Goal: Task Accomplishment & Management: Complete application form

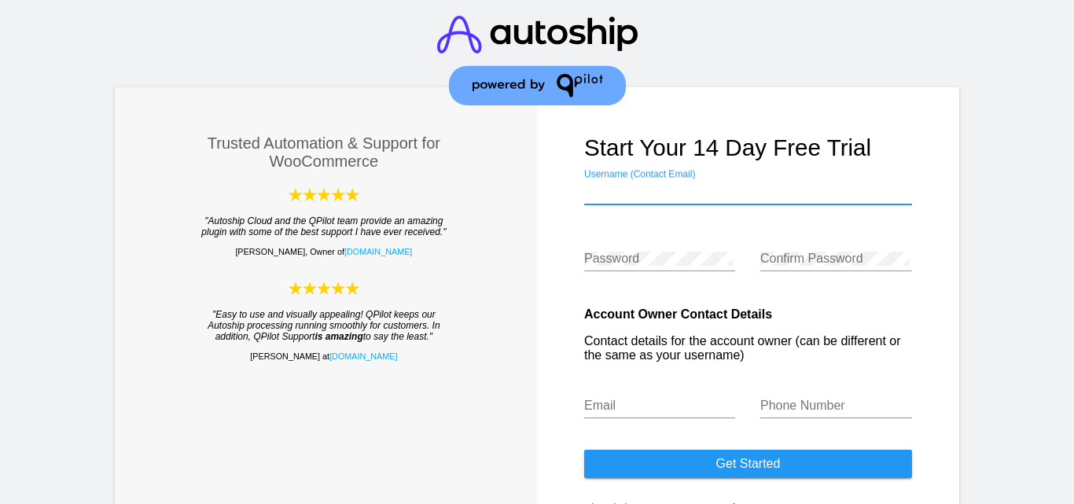
click at [624, 194] on input "Username (Contact Email)" at bounding box center [748, 192] width 328 height 14
type input "[EMAIL_ADDRESS][DOMAIN_NAME]"
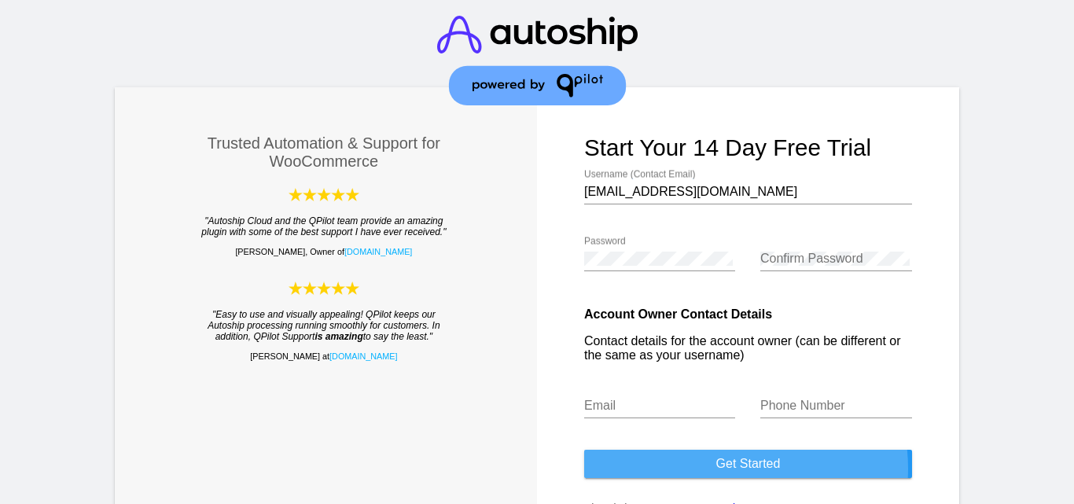
click at [716, 469] on span "Get started" at bounding box center [748, 463] width 64 height 13
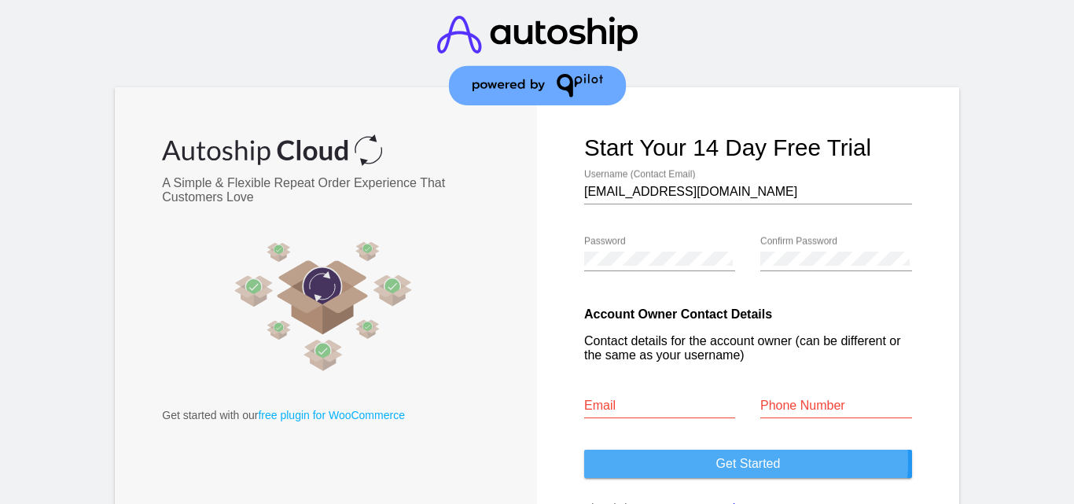
click at [725, 462] on span "Get started" at bounding box center [748, 463] width 64 height 13
click at [732, 458] on span "Get started" at bounding box center [748, 463] width 64 height 13
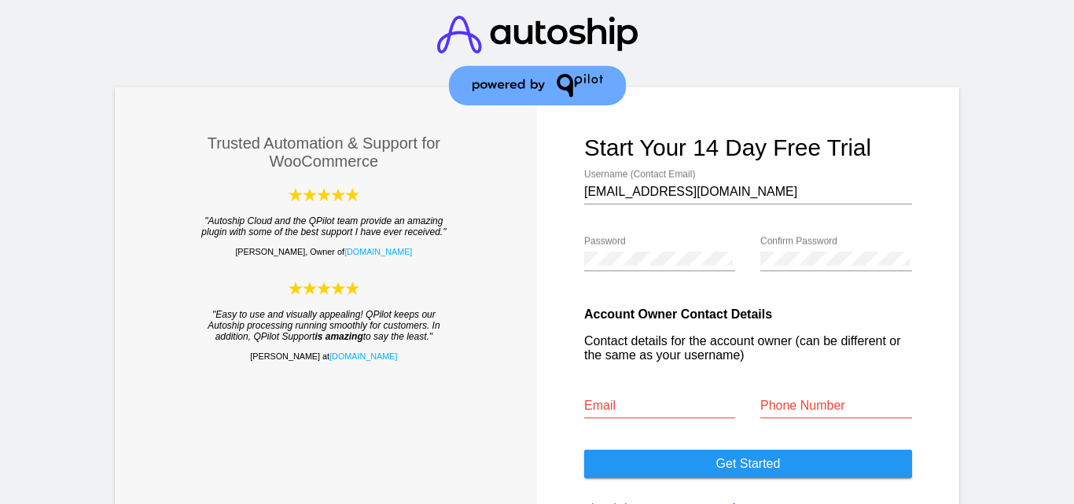
click at [624, 408] on input "Email" at bounding box center [660, 406] width 152 height 14
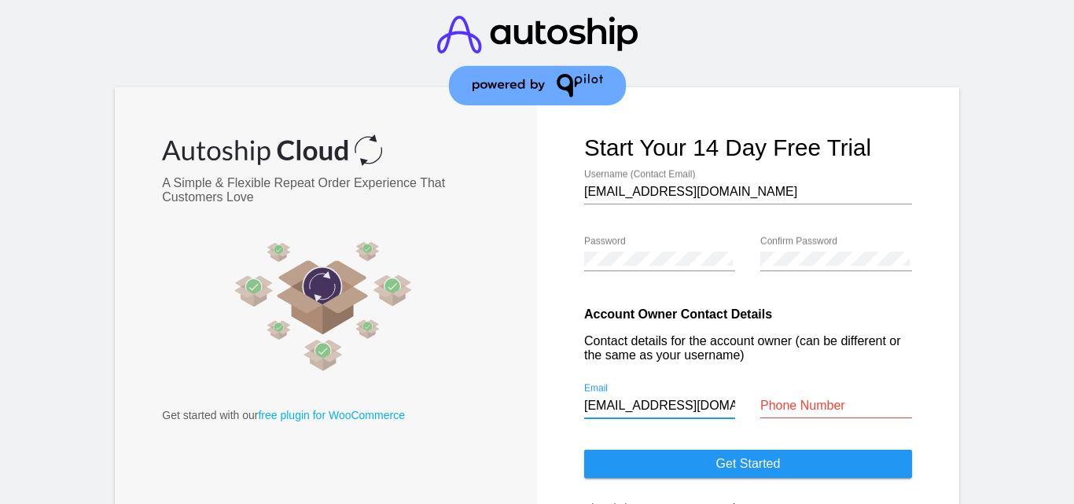
type input "[EMAIL_ADDRESS][DOMAIN_NAME]"
click at [789, 408] on input "Phone Number" at bounding box center [836, 406] width 152 height 14
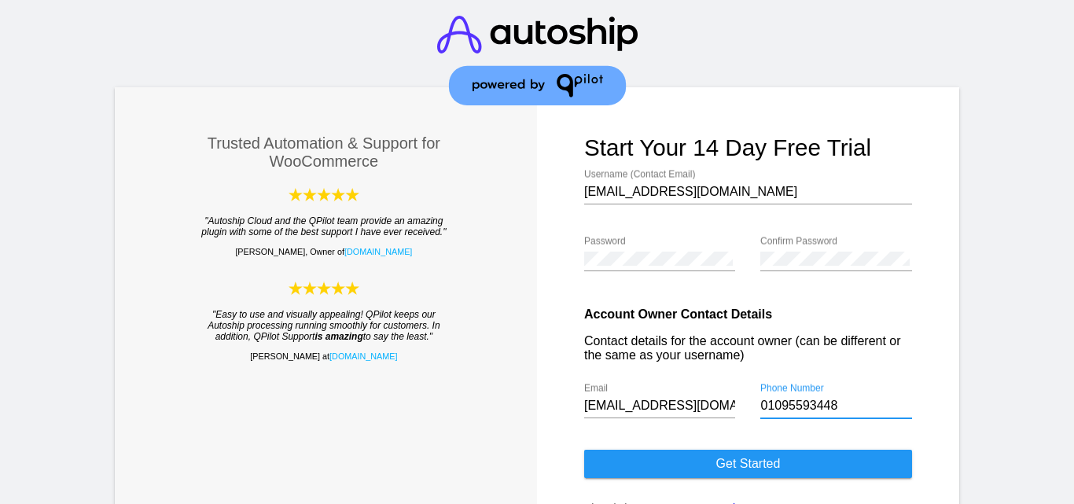
type input "01095593448"
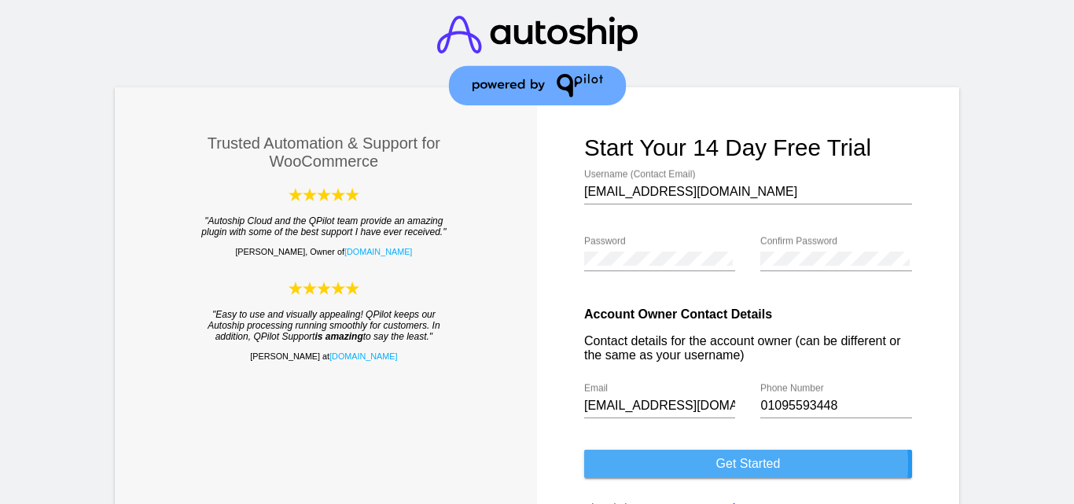
click at [736, 464] on span "Get started" at bounding box center [748, 463] width 64 height 13
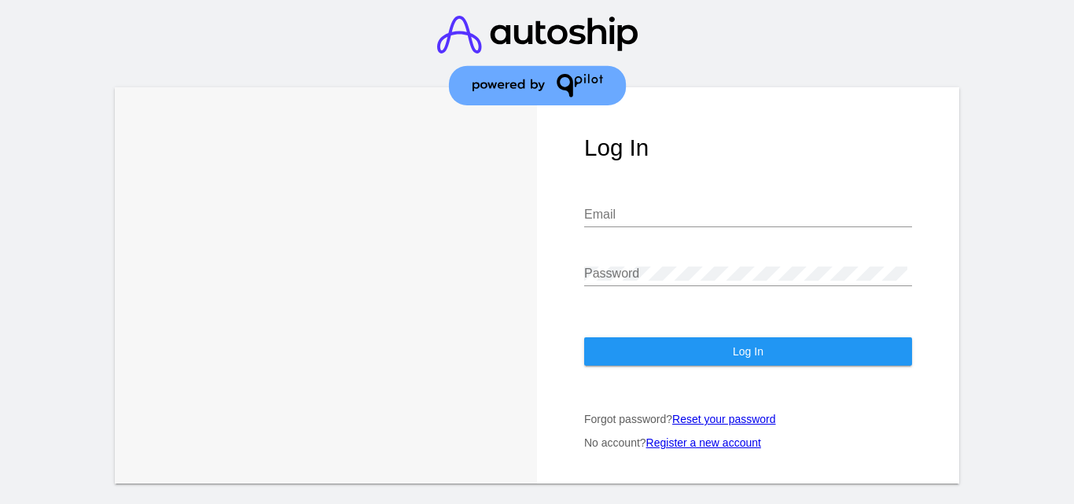
click at [637, 217] on input "Email" at bounding box center [748, 215] width 328 height 14
type input "[EMAIL_ADDRESS][DOMAIN_NAME]"
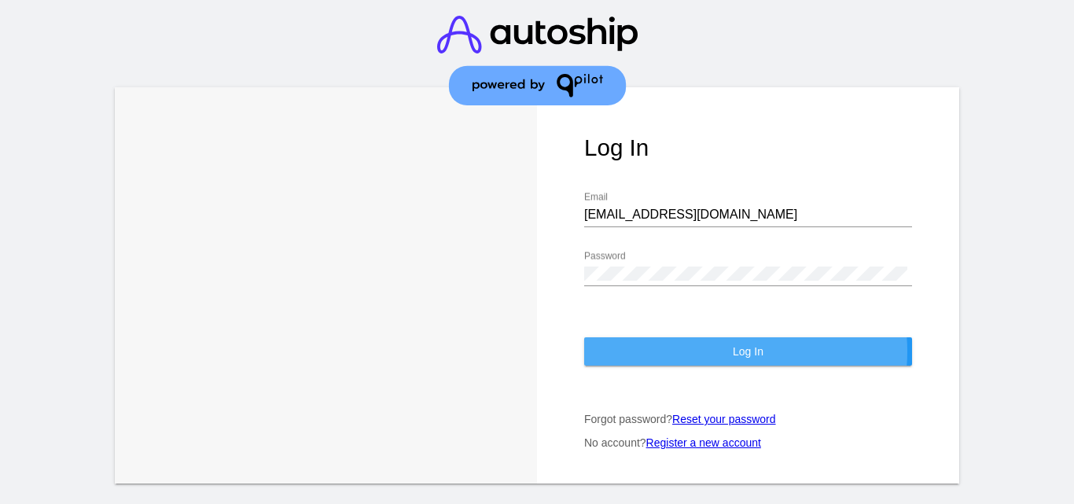
click at [713, 351] on button "Log In" at bounding box center [748, 351] width 328 height 28
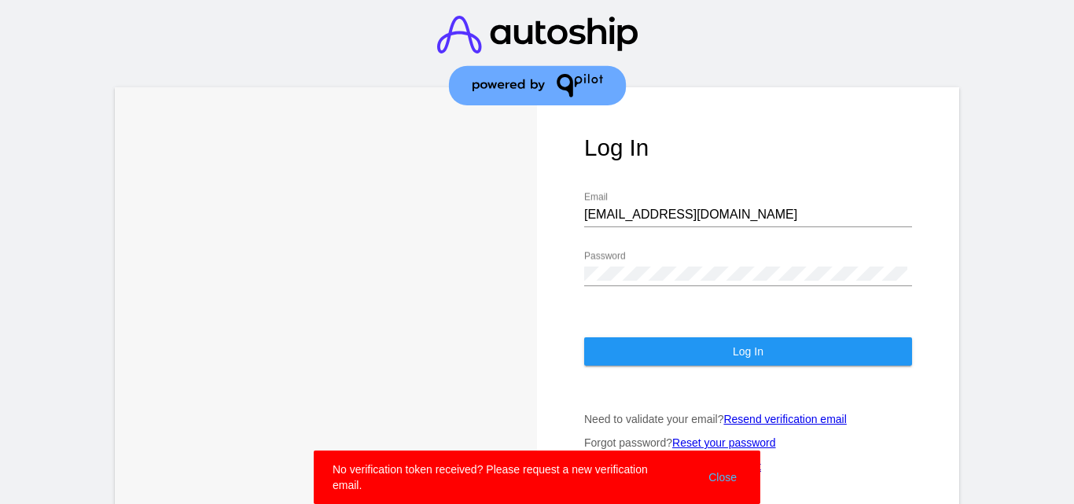
click at [733, 345] on span "Log In" at bounding box center [748, 351] width 31 height 13
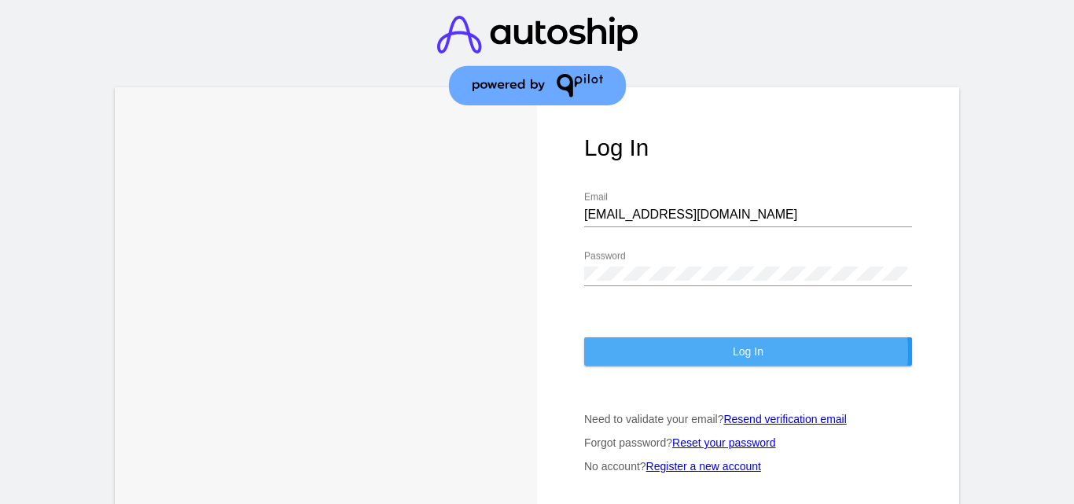
click at [733, 352] on span "Log In" at bounding box center [748, 351] width 31 height 13
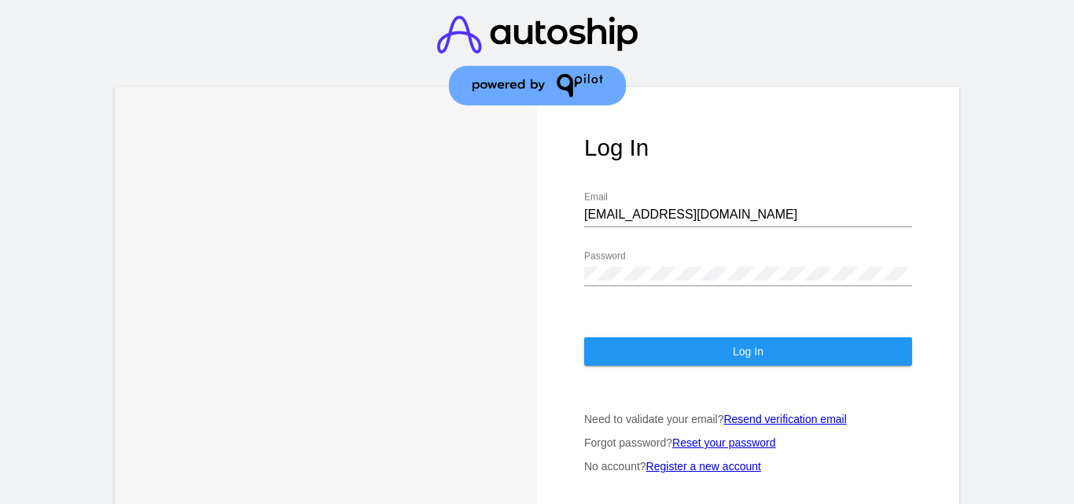
click at [737, 351] on span "Log In" at bounding box center [748, 351] width 31 height 13
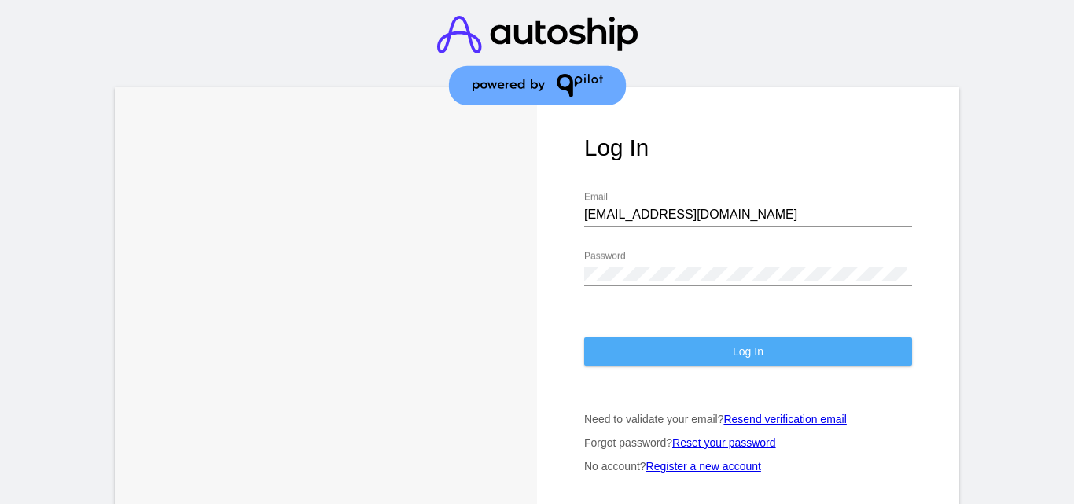
click at [756, 355] on button "Log In" at bounding box center [748, 351] width 328 height 28
